Goal: Check status: Check status

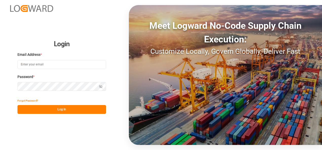
click at [36, 66] on input at bounding box center [61, 64] width 89 height 9
type input "[PERSON_NAME][EMAIL_ADDRESS][PERSON_NAME][DOMAIN_NAME]"
click at [100, 86] on icon "button" at bounding box center [101, 86] width 3 height 3
click at [100, 86] on icon "button" at bounding box center [101, 87] width 4 height 4
click at [73, 88] on button "Log In" at bounding box center [61, 109] width 89 height 9
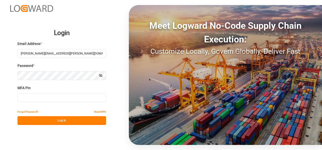
click at [25, 88] on input at bounding box center [61, 97] width 89 height 9
type input "984303"
click at [69, 88] on button "Log In" at bounding box center [61, 121] width 89 height 9
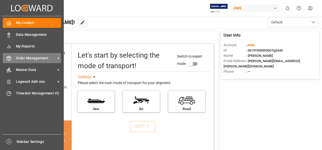
click at [59, 58] on icon at bounding box center [58, 58] width 5 height 5
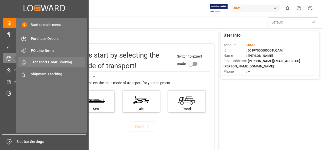
click at [52, 62] on span "Transport Order Booking" at bounding box center [58, 62] width 54 height 5
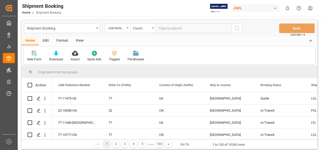
click at [167, 29] on input "text" at bounding box center [194, 29] width 76 height 10
type input "77-11129-[GEOGRAPHIC_DATA]"
click at [236, 27] on icon "search button" at bounding box center [237, 28] width 6 height 6
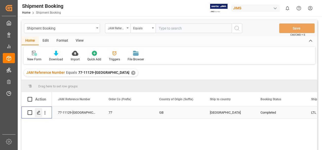
click at [40, 88] on icon "Press SPACE to select this row." at bounding box center [39, 113] width 4 height 4
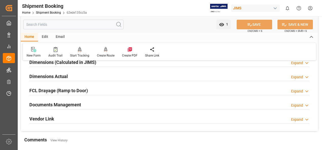
scroll to position [127, 0]
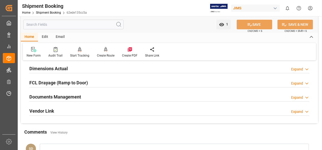
click at [70, 88] on h2 "Documents Management" at bounding box center [55, 97] width 52 height 7
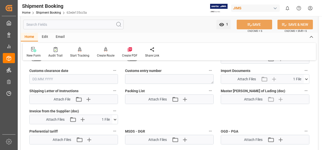
scroll to position [253, 0]
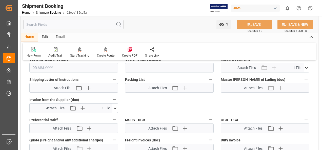
click at [116, 88] on icon at bounding box center [115, 109] width 3 height 2
click at [101, 88] on icon at bounding box center [101, 117] width 5 height 5
